Goal: Understand process/instructions: Learn how to perform a task or action

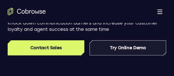
scroll to position [131, 0]
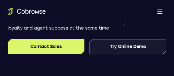
click at [130, 52] on link "Try Online Demo" at bounding box center [128, 46] width 77 height 15
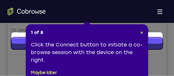
scroll to position [147, 0]
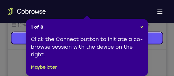
click at [143, 28] on div "1 of 8 × Click the Connect button to initiate a co-browse session with the devi…" at bounding box center [87, 47] width 122 height 57
click at [139, 27] on header "1 of 8 ×" at bounding box center [87, 27] width 112 height 6
click at [140, 27] on span "×" at bounding box center [141, 27] width 3 height 5
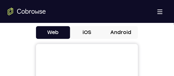
click at [138, 28] on button "Android" at bounding box center [121, 32] width 34 height 13
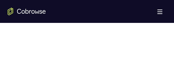
scroll to position [381, 0]
click at [139, 47] on div at bounding box center [87, 60] width 159 height 196
